Goal: Subscribe to service/newsletter

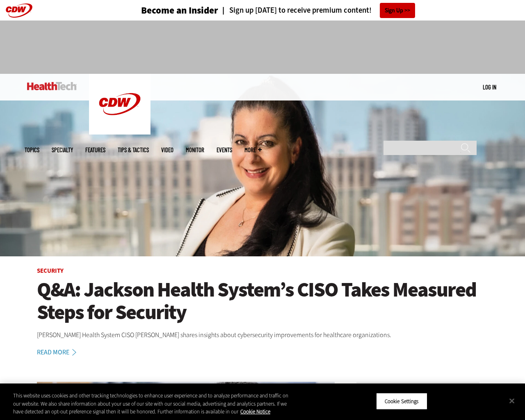
click at [521, 210] on img at bounding box center [262, 165] width 525 height 183
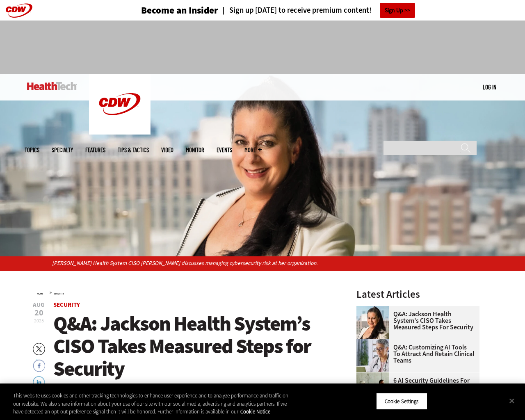
click at [395, 10] on link "Sign Up" at bounding box center [397, 10] width 35 height 15
